Goal: Find contact information: Find contact information

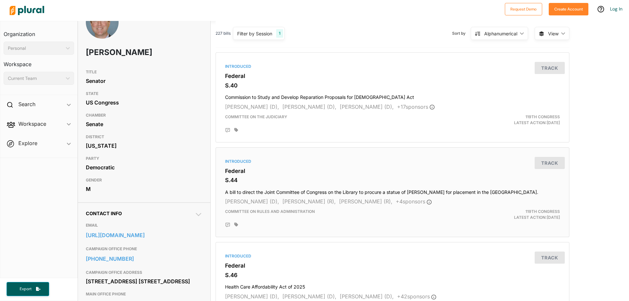
scroll to position [98, 0]
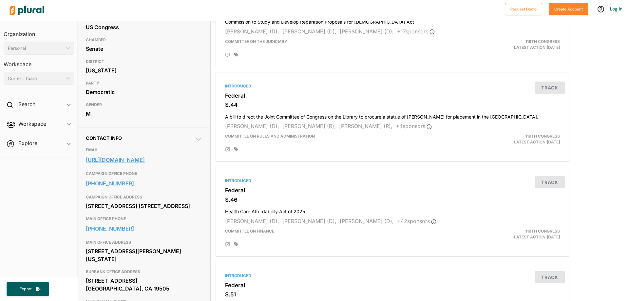
drag, startPoint x: 83, startPoint y: 143, endPoint x: 193, endPoint y: 169, distance: 112.6
drag, startPoint x: 83, startPoint y: 137, endPoint x: 132, endPoint y: 172, distance: 60.6
copy div "Contact Info EMAIL [URL][DOMAIN_NAME]"
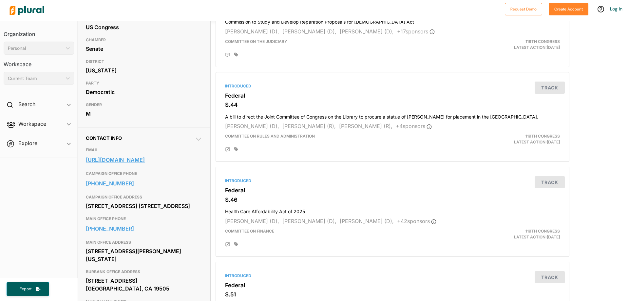
click at [124, 161] on link "[URL][DOMAIN_NAME]" at bounding box center [144, 160] width 117 height 10
